Goal: Complete application form

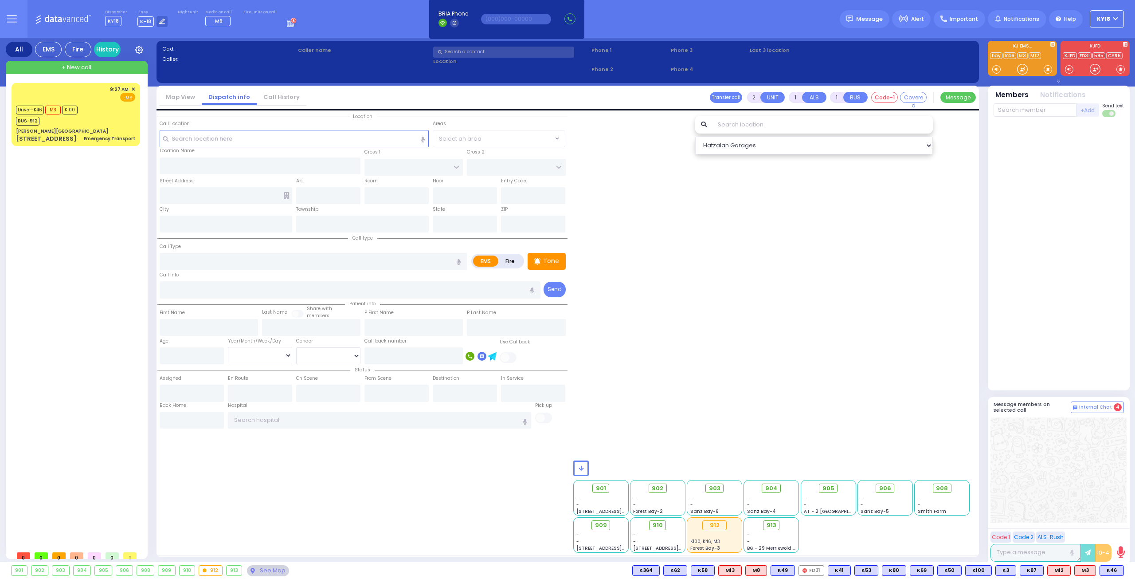
select select
radio input "true"
type input "[PERSON_NAME]"
select select
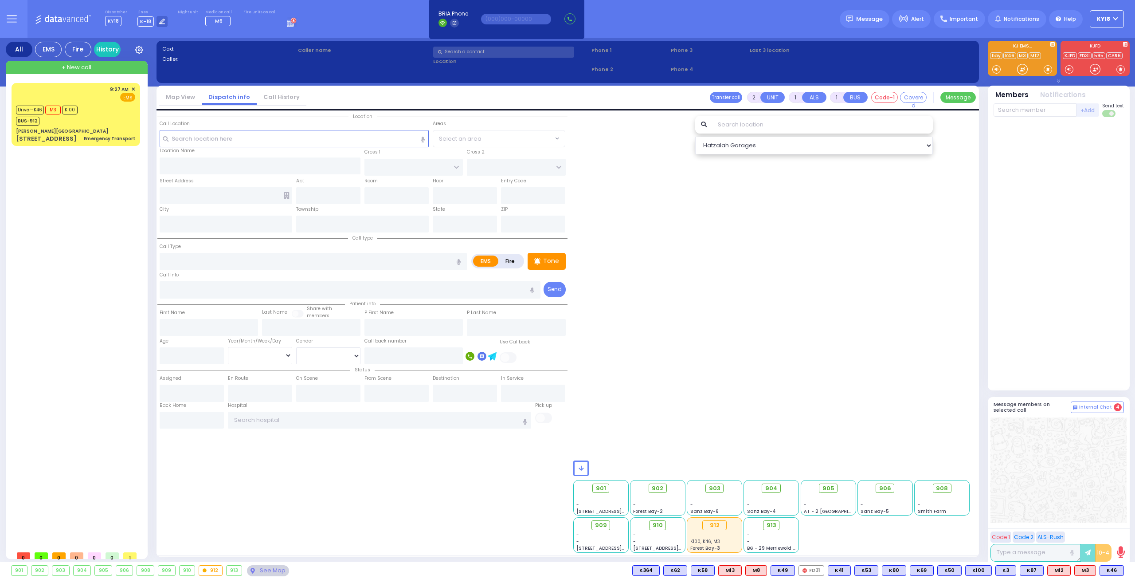
type input "09:48"
select select
radio input "true"
select select
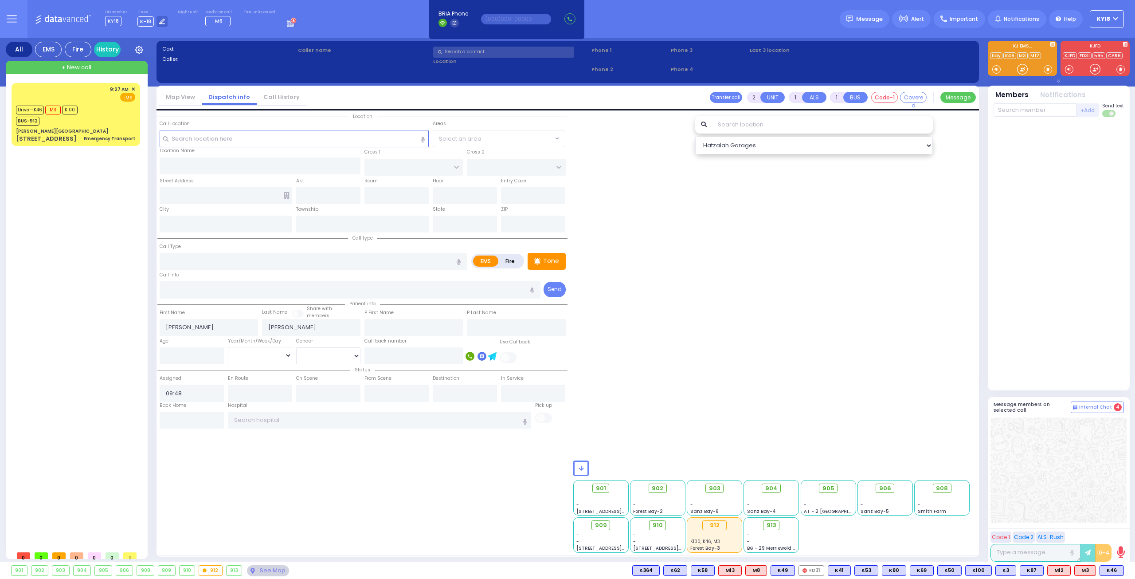
radio input "true"
select select
type input "[GEOGRAPHIC_DATA]"
type input "CHEVRON RD"
type input "[STREET_ADDRESS]"
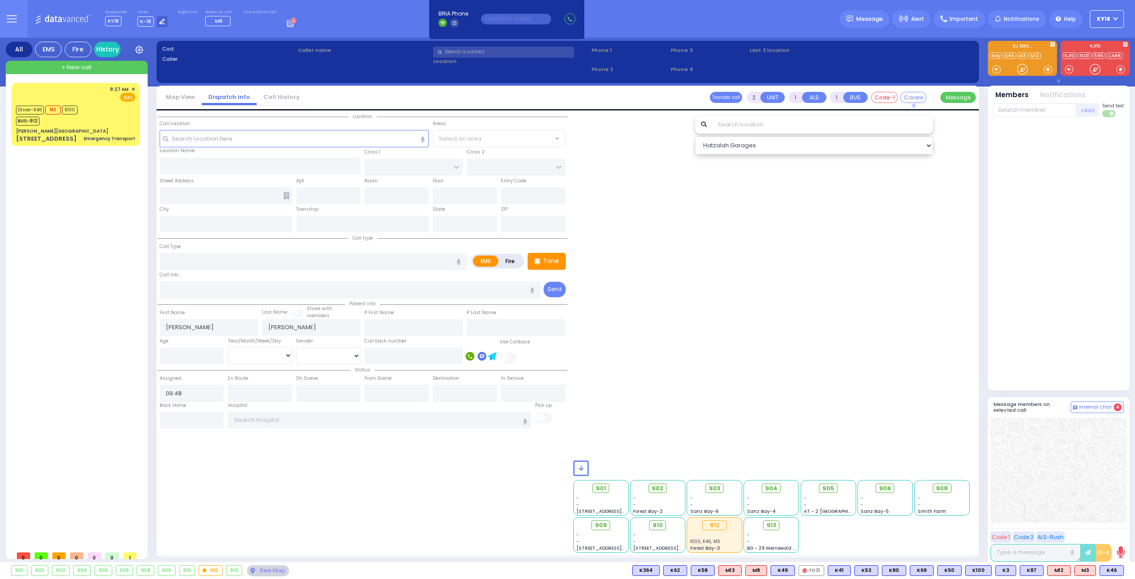
type input "202"
type input "[PERSON_NAME]"
type input "[US_STATE]"
type input "10950"
select select "SECTION 5"
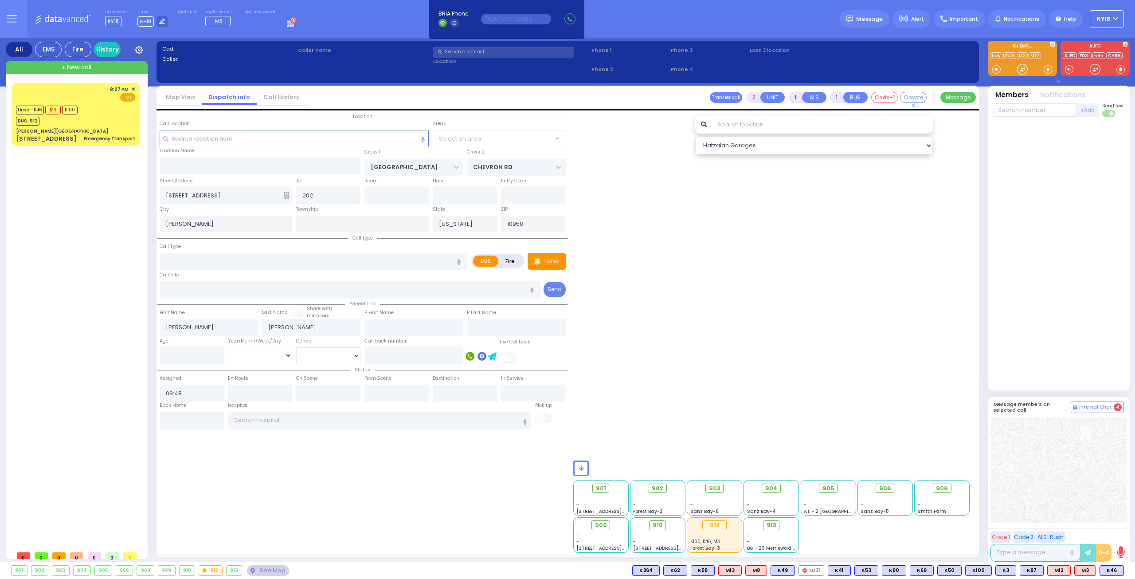
select select "Hatzalah Garages"
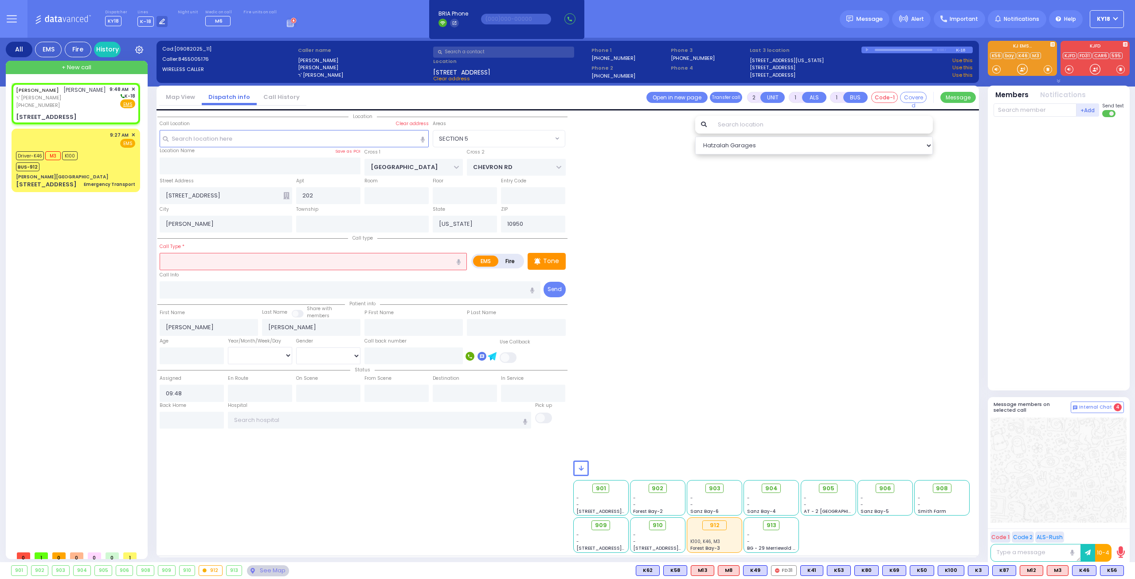
select select
type input "difficulty breathing"
radio input "true"
select select
type input "0"
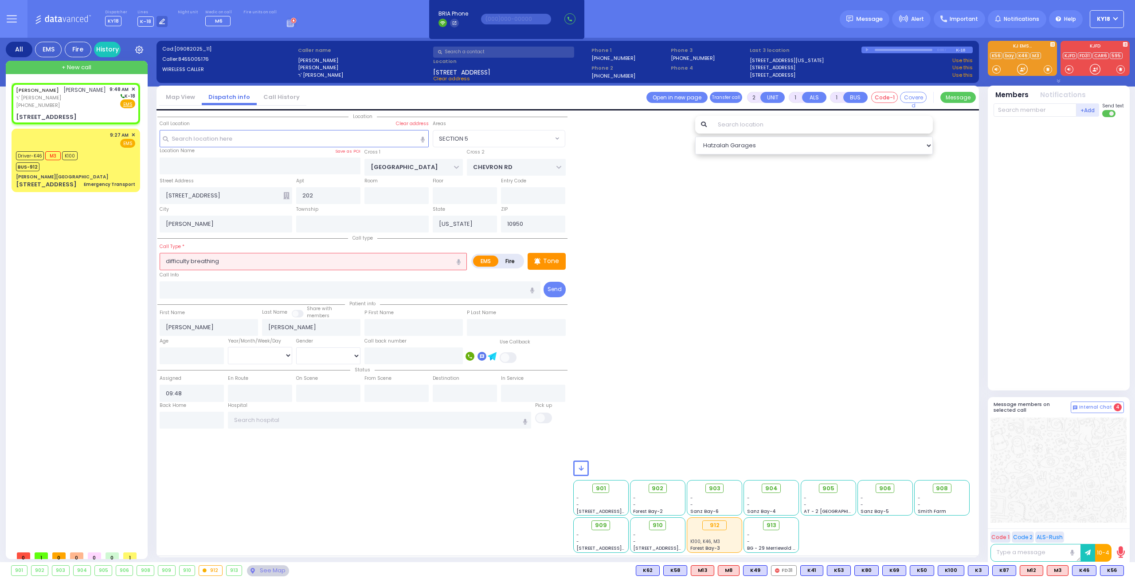
type input "0"
type input "[MEDICAL_DATA]"
radio input "true"
select select
radio input "true"
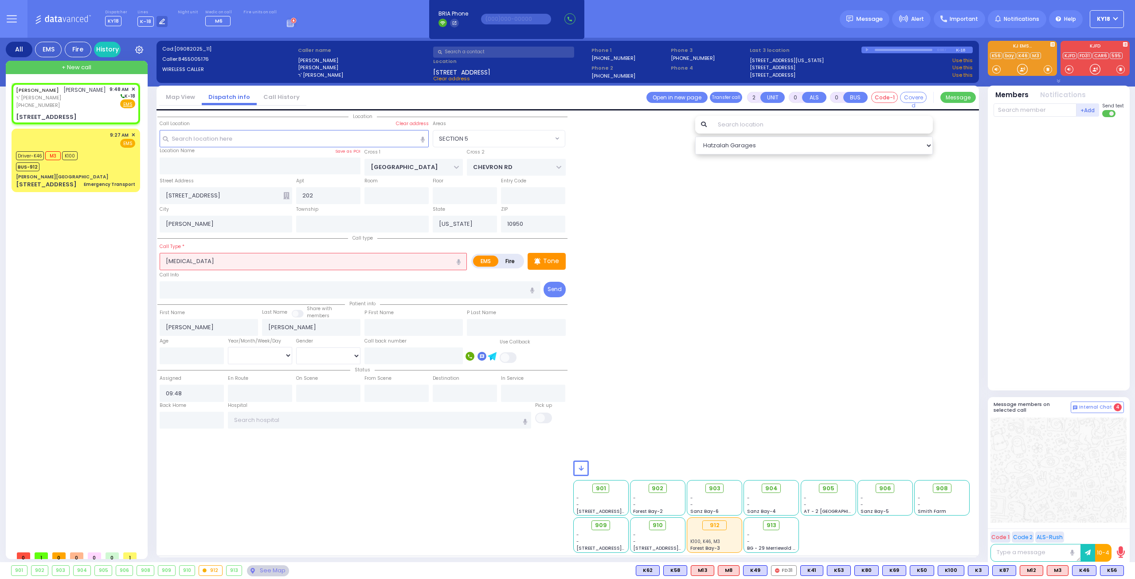
type input "1"
select select
radio input "true"
select select "Year"
radio input "true"
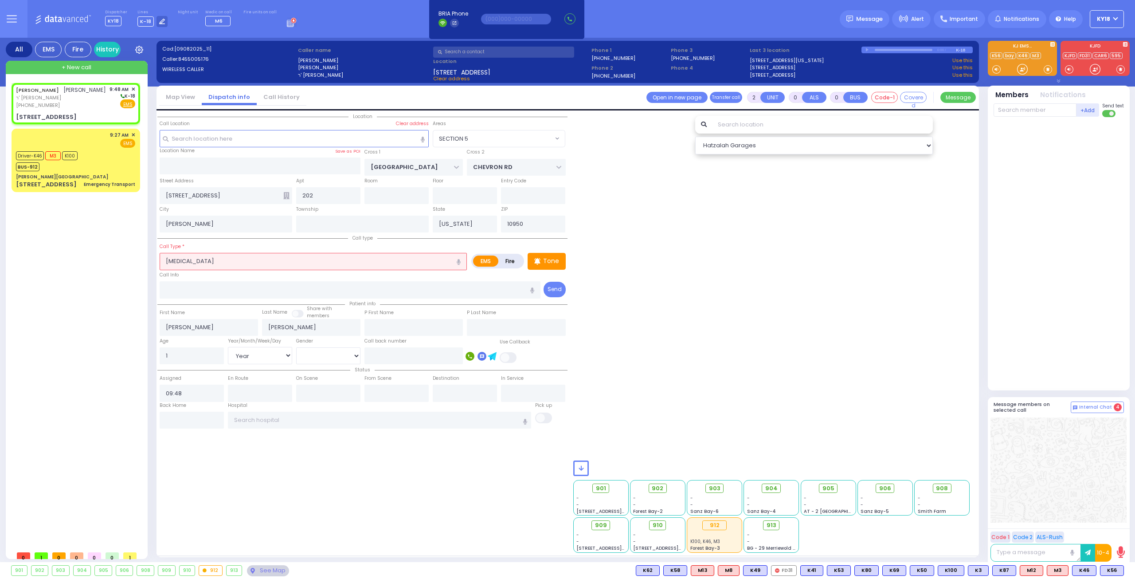
select select "Year"
select select "SECTION 5"
select select "Hatzalah Garages"
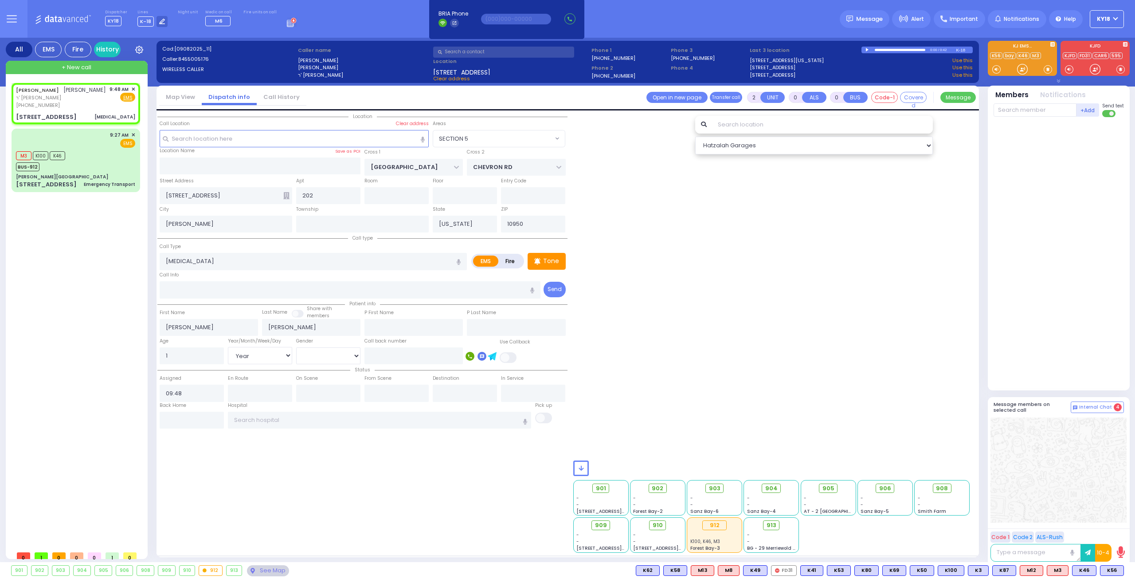
select select
radio input "true"
select select "Year"
type input "09:49"
radio input "true"
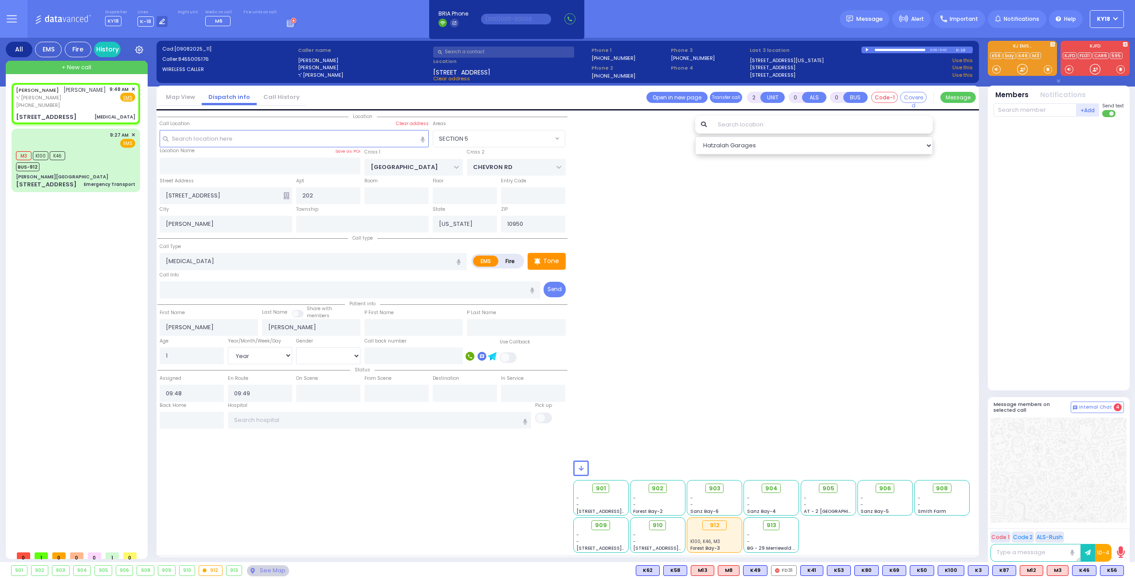
select select "Year"
select select "SECTION 5"
select select "Hatzalah Garages"
